Goal: Task Accomplishment & Management: Manage account settings

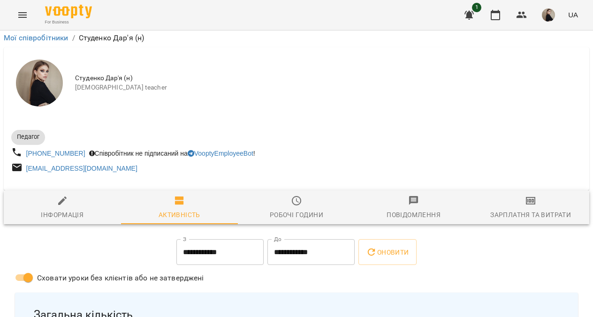
scroll to position [118, 0]
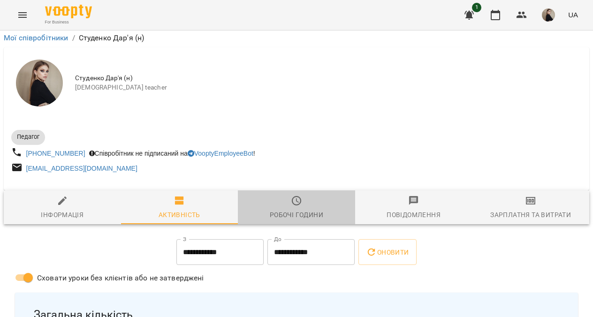
click at [300, 195] on span "Робочі години" at bounding box center [296, 207] width 106 height 25
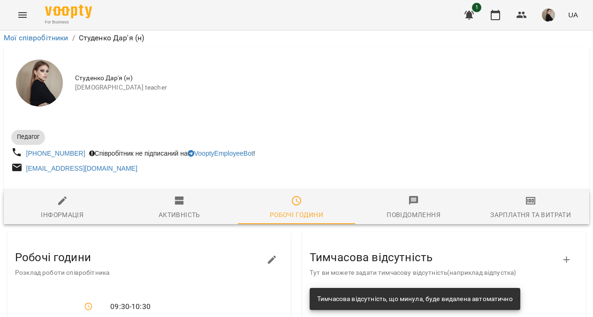
click at [188, 195] on span "Активність" at bounding box center [180, 207] width 106 height 25
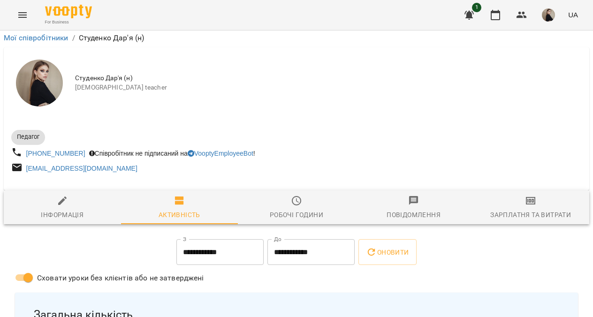
scroll to position [136, 0]
click at [57, 195] on icon "button" at bounding box center [62, 200] width 11 height 11
select select "**"
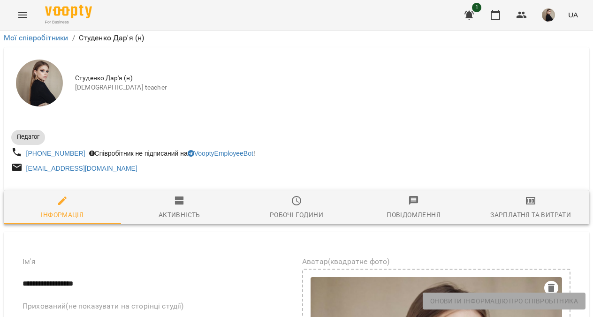
scroll to position [70, 0]
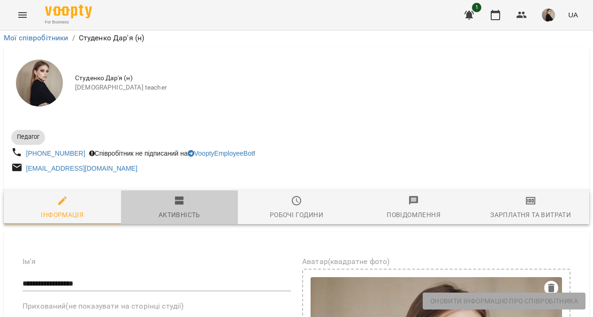
click at [184, 195] on icon "button" at bounding box center [179, 200] width 11 height 11
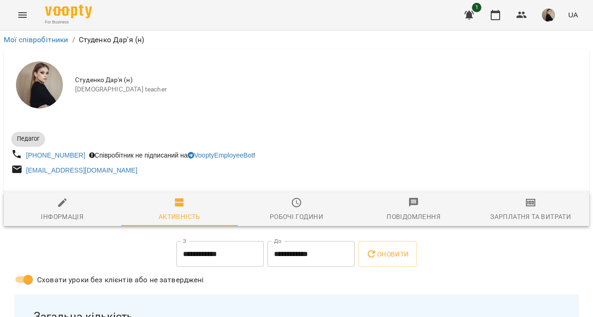
scroll to position [0, 0]
click at [23, 12] on icon "Menu" at bounding box center [22, 14] width 11 height 11
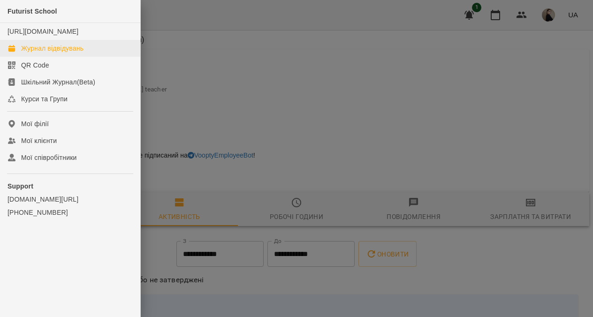
click at [51, 53] on div "Журнал відвідувань" at bounding box center [52, 48] width 62 height 9
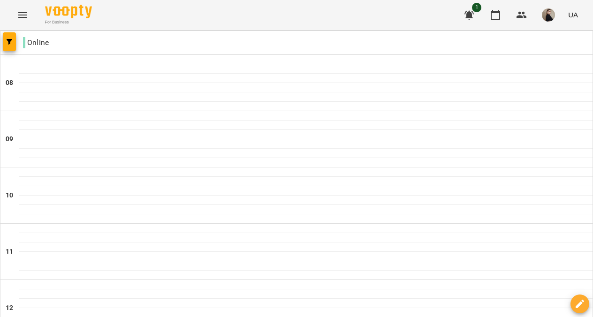
scroll to position [521, 0]
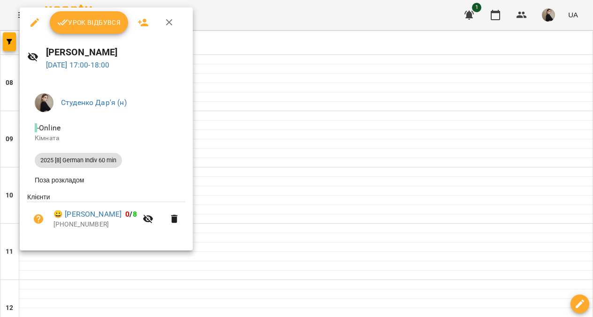
click at [86, 27] on span "Урок відбувся" at bounding box center [89, 22] width 64 height 11
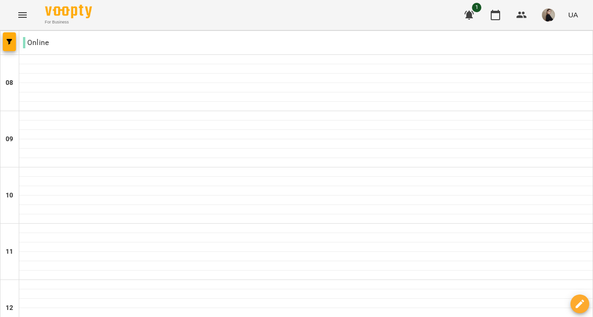
scroll to position [540, 0]
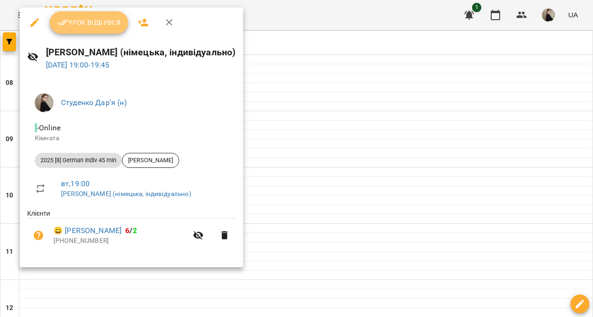
click at [90, 31] on button "Урок відбувся" at bounding box center [89, 22] width 79 height 23
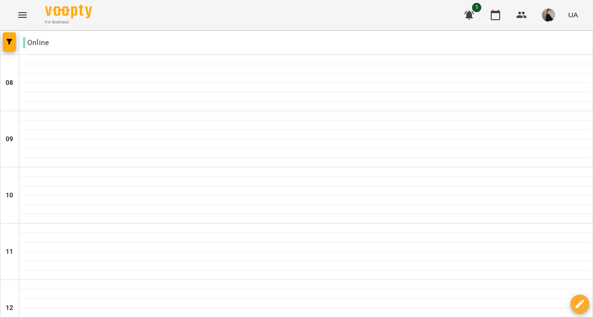
scroll to position [644, 0]
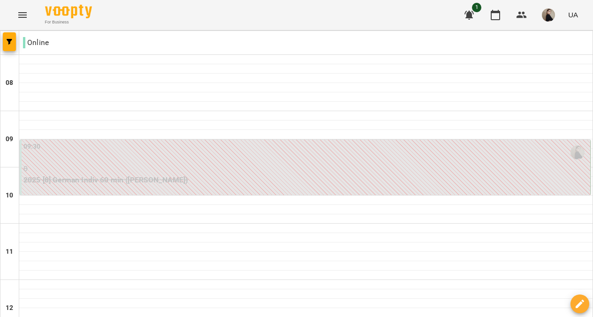
scroll to position [434, 0]
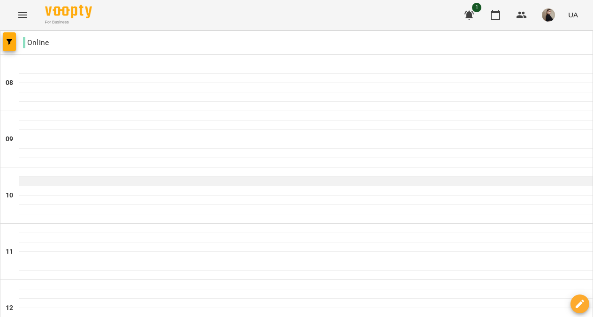
scroll to position [644, 0]
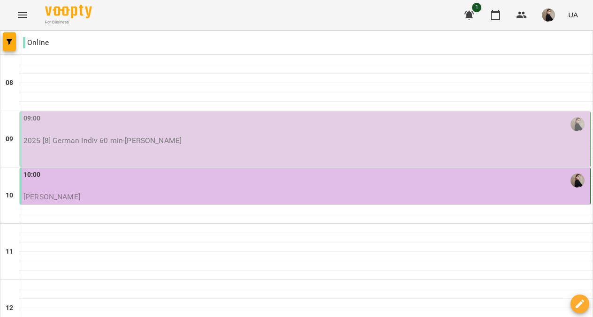
scroll to position [556, 0]
